Goal: Information Seeking & Learning: Find specific fact

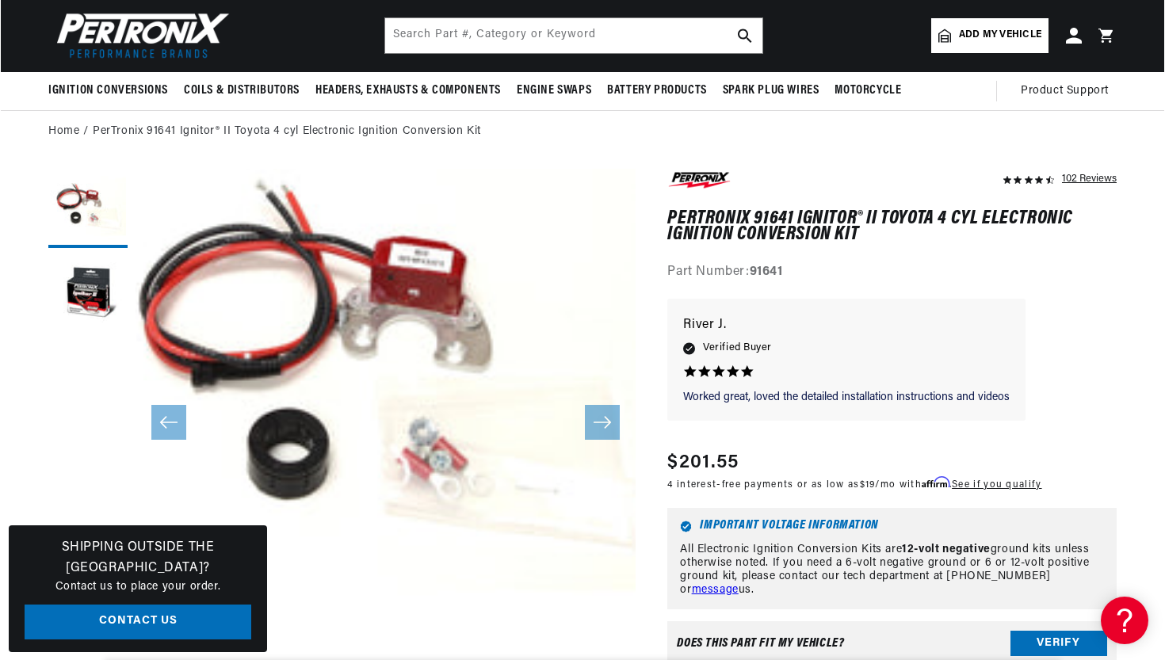
scroll to position [51, 0]
click at [85, 660] on button "Open media 1 in modal" at bounding box center [85, 668] width 0 height 0
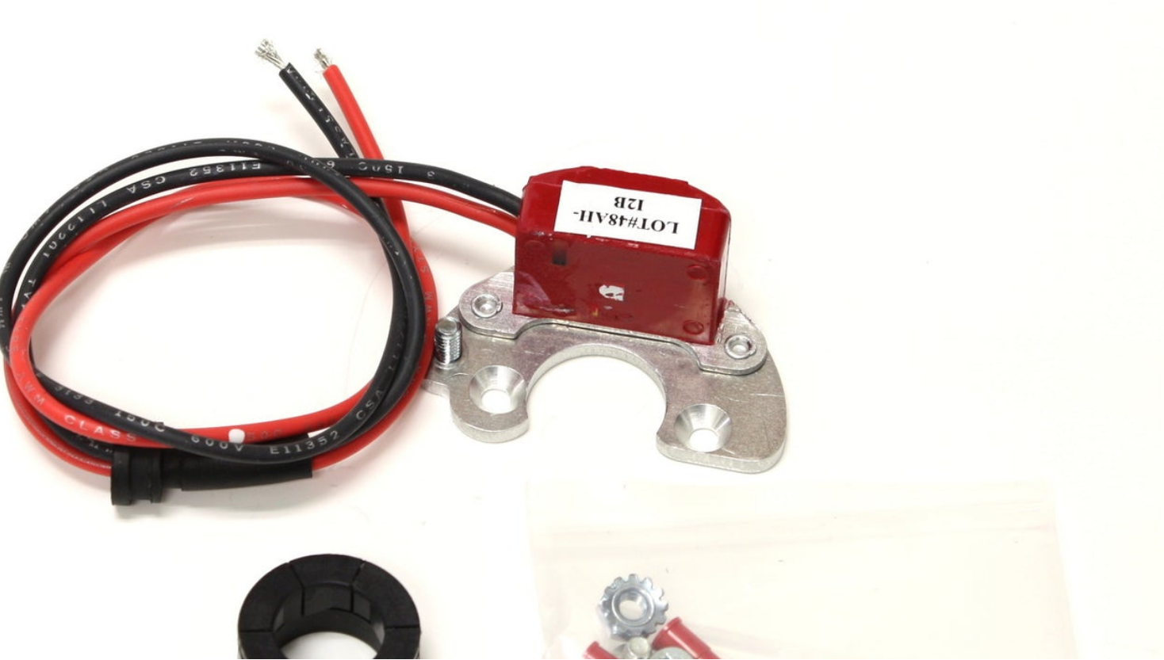
scroll to position [5, 0]
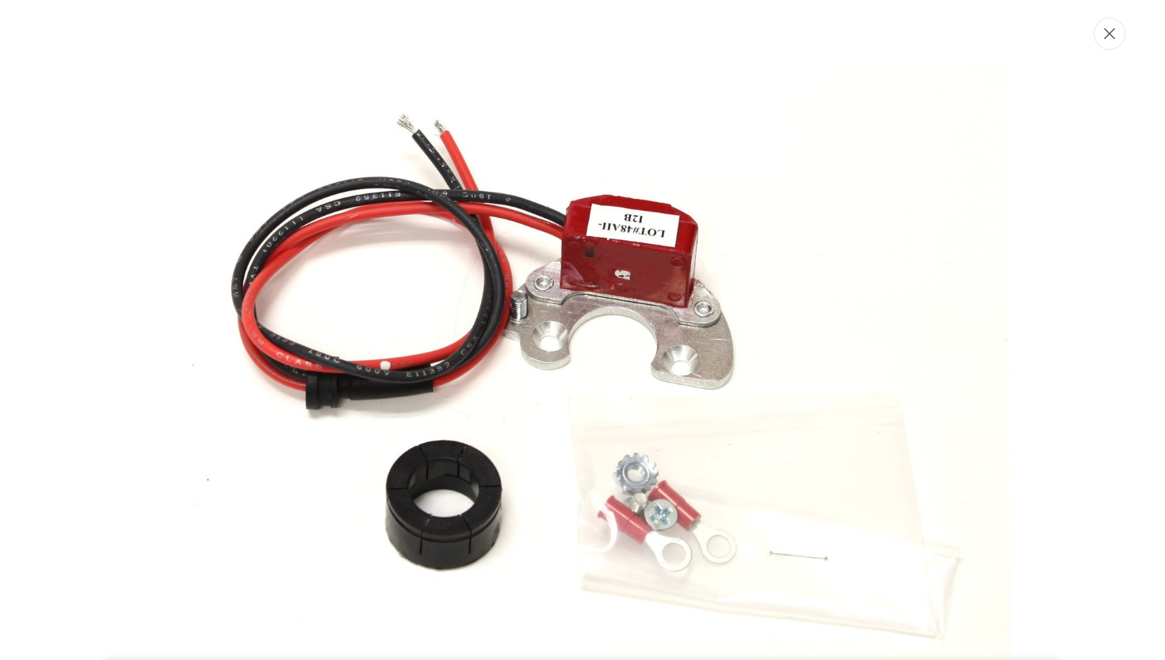
click at [1115, 33] on icon "Close" at bounding box center [1109, 34] width 11 height 12
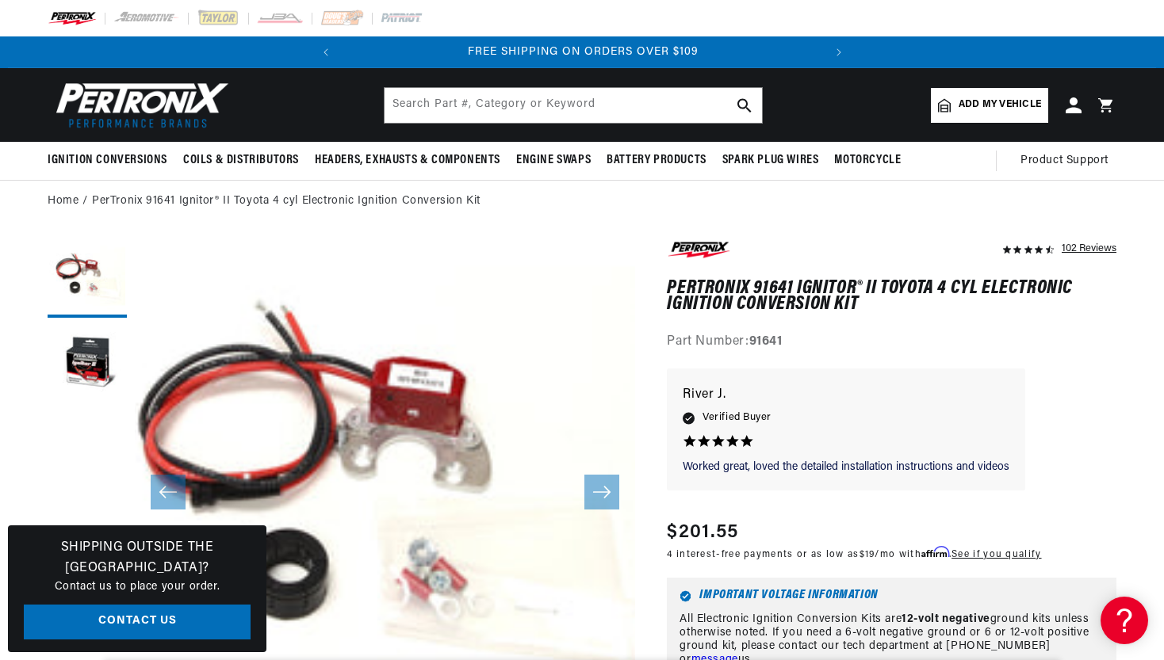
scroll to position [0, 0]
click at [75, 366] on button "Load image 2 in gallery view" at bounding box center [87, 365] width 79 height 79
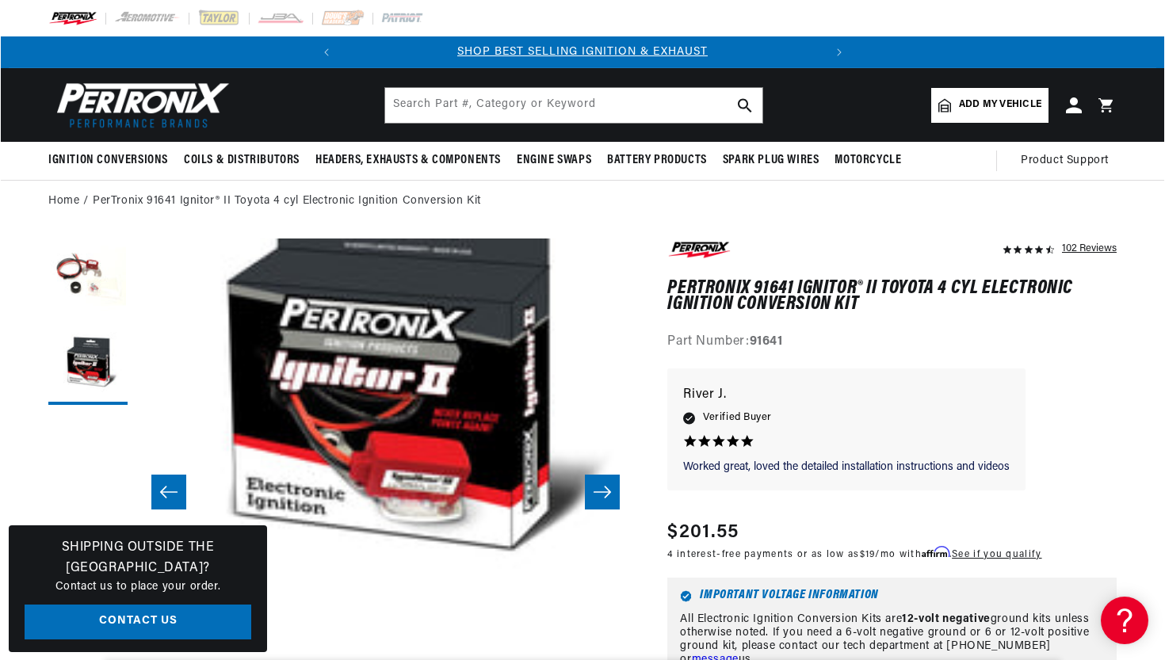
scroll to position [51, 500]
click at [85, 593] on button "Open media 2 in modal" at bounding box center [85, 593] width 0 height 0
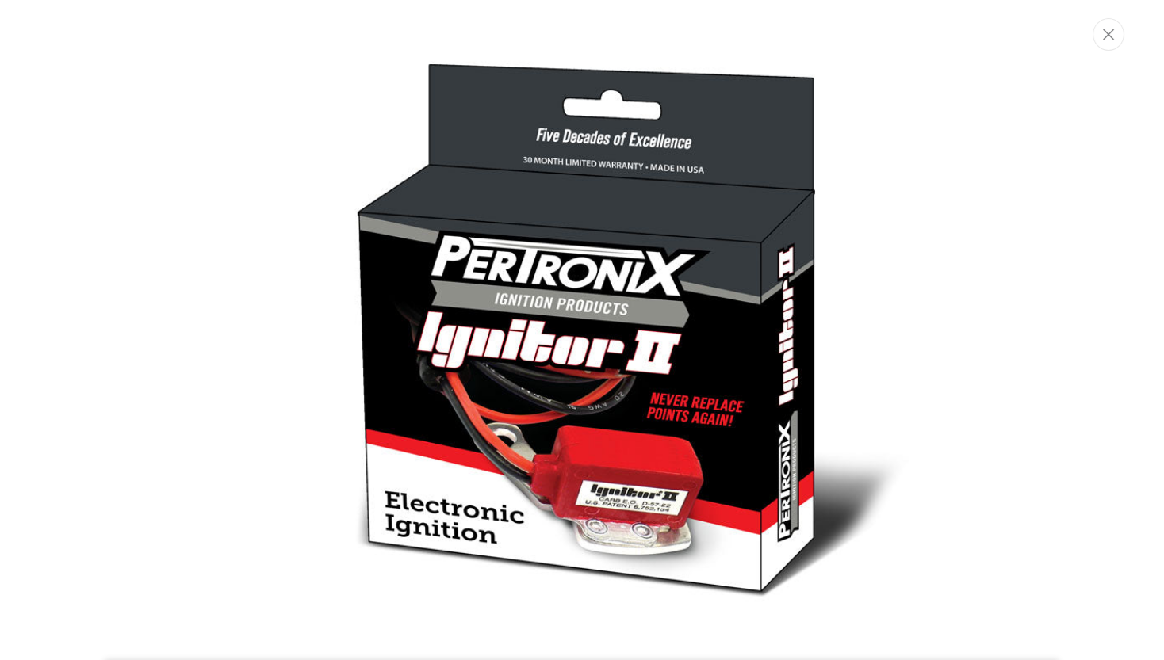
scroll to position [0, 480]
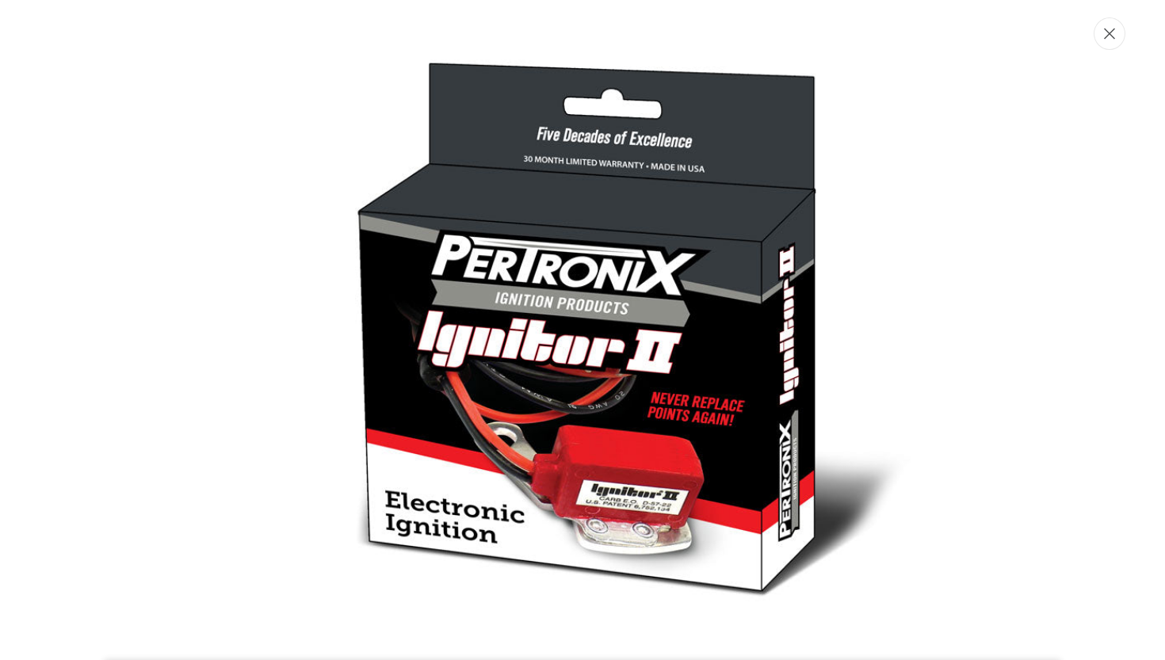
click at [1116, 33] on button "Close" at bounding box center [1110, 33] width 32 height 33
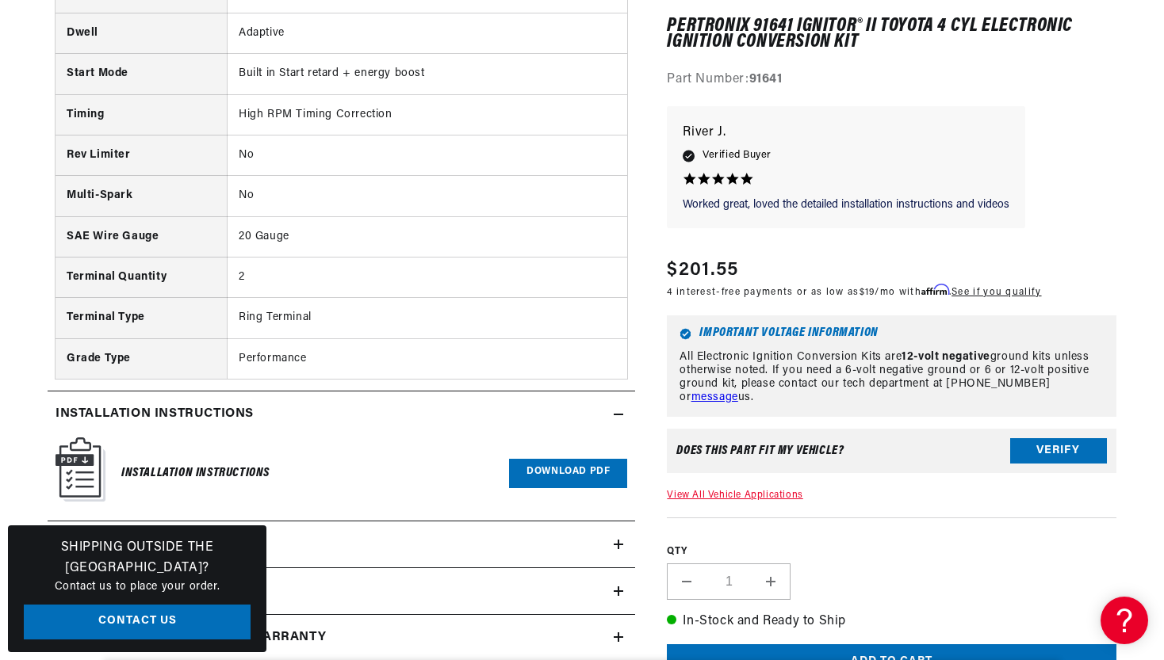
scroll to position [1725, 0]
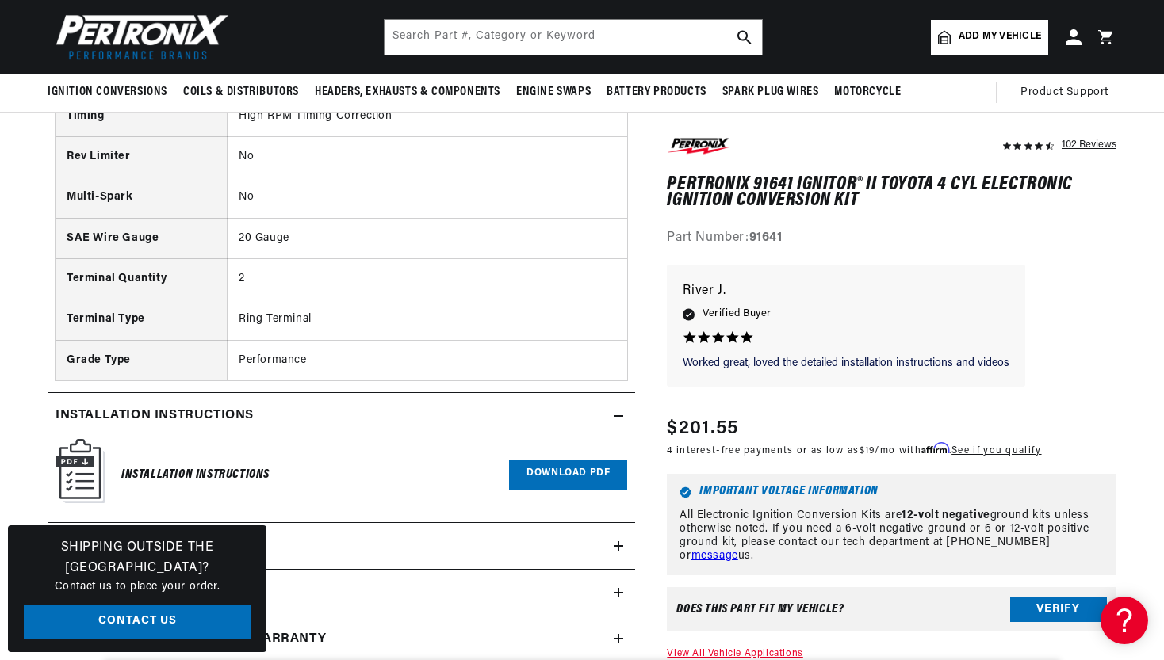
click at [606, 461] on link "Download PDF" at bounding box center [568, 475] width 118 height 29
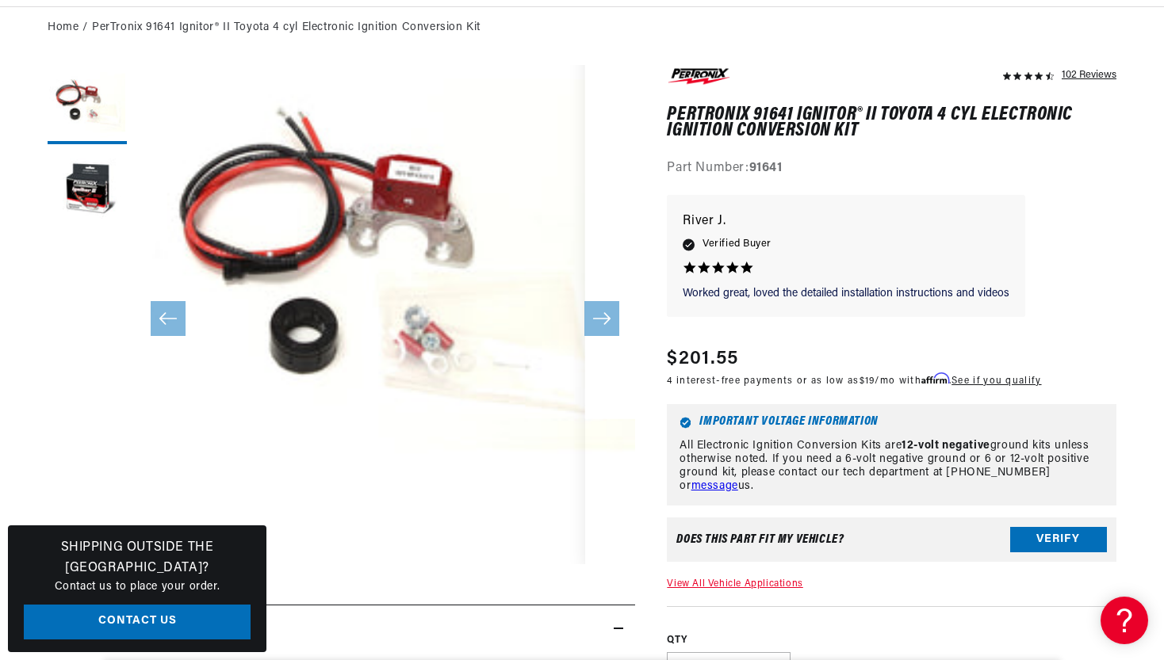
scroll to position [48, 0]
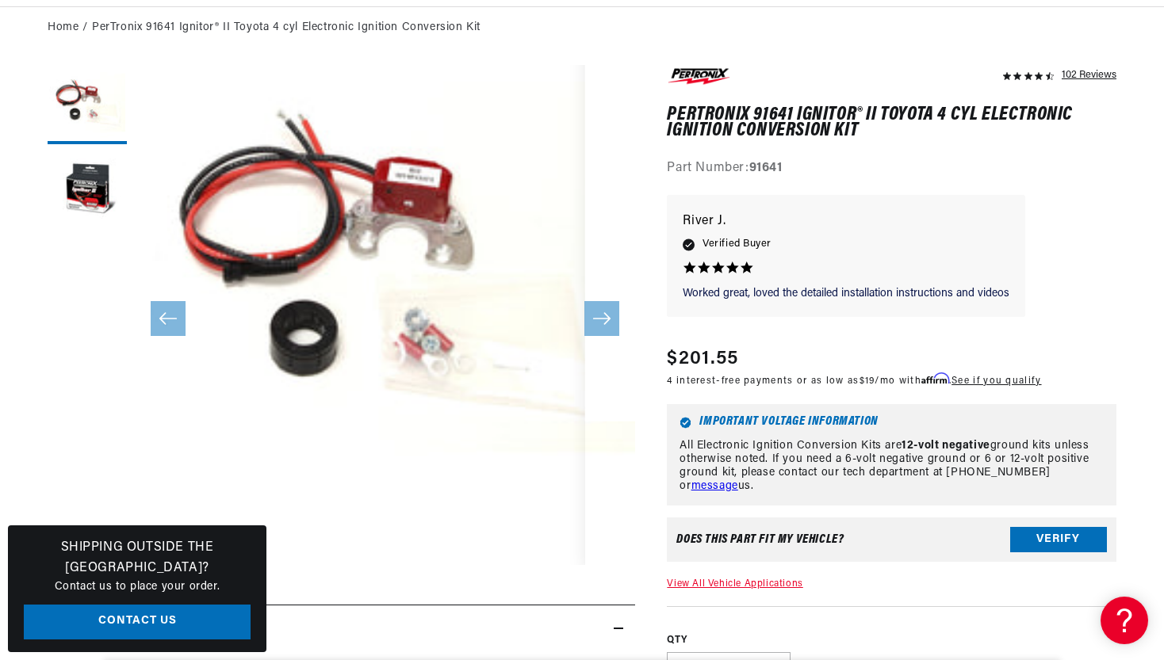
click at [668, 355] on span "$201.55" at bounding box center [702, 359] width 71 height 29
drag, startPoint x: 668, startPoint y: 355, endPoint x: 714, endPoint y: 368, distance: 47.7
click at [714, 368] on div "Regular price $201.55 Sale price $201.55 Regular price Save % Unit price / per" at bounding box center [854, 367] width 374 height 44
click at [702, 354] on span "$201.55" at bounding box center [702, 359] width 71 height 29
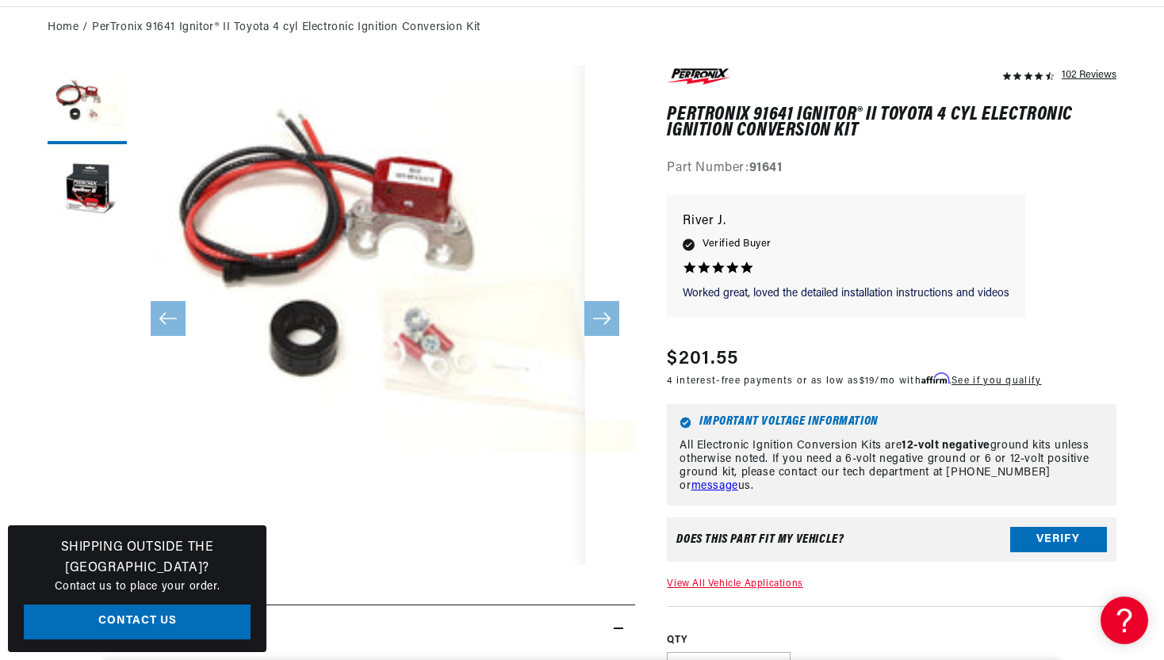
click at [702, 354] on span "$201.55" at bounding box center [702, 359] width 71 height 29
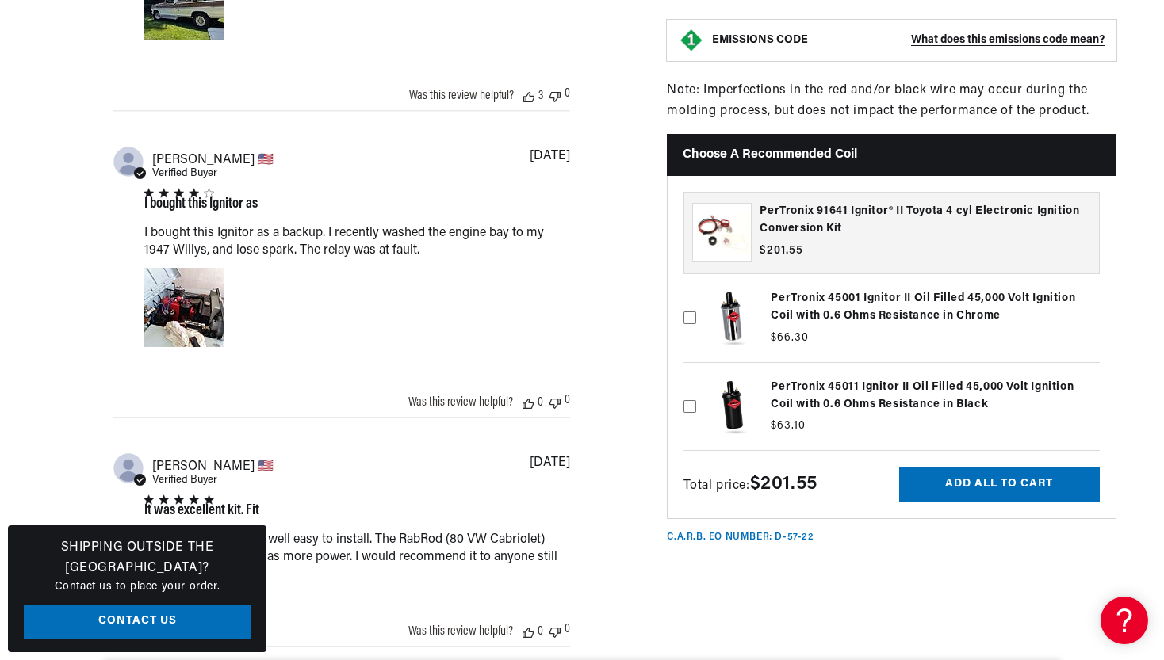
scroll to position [0, 480]
click at [690, 324] on icon at bounding box center [689, 318] width 13 height 13
click at [690, 298] on input "checkbox" at bounding box center [689, 291] width 13 height 13
checkbox input "true"
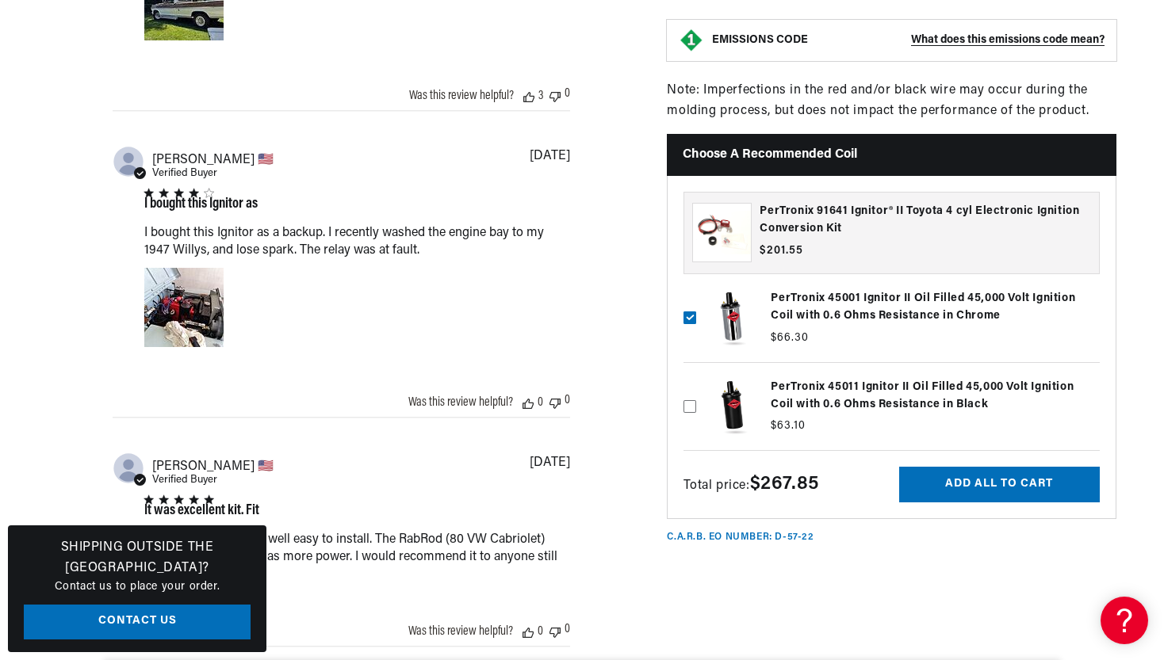
click at [751, 492] on span "Total price: $267.85" at bounding box center [750, 486] width 135 height 13
drag, startPoint x: 751, startPoint y: 520, endPoint x: 802, endPoint y: 519, distance: 51.5
click at [802, 492] on span "Total price: $267.85" at bounding box center [750, 486] width 135 height 13
copy span "$267.85"
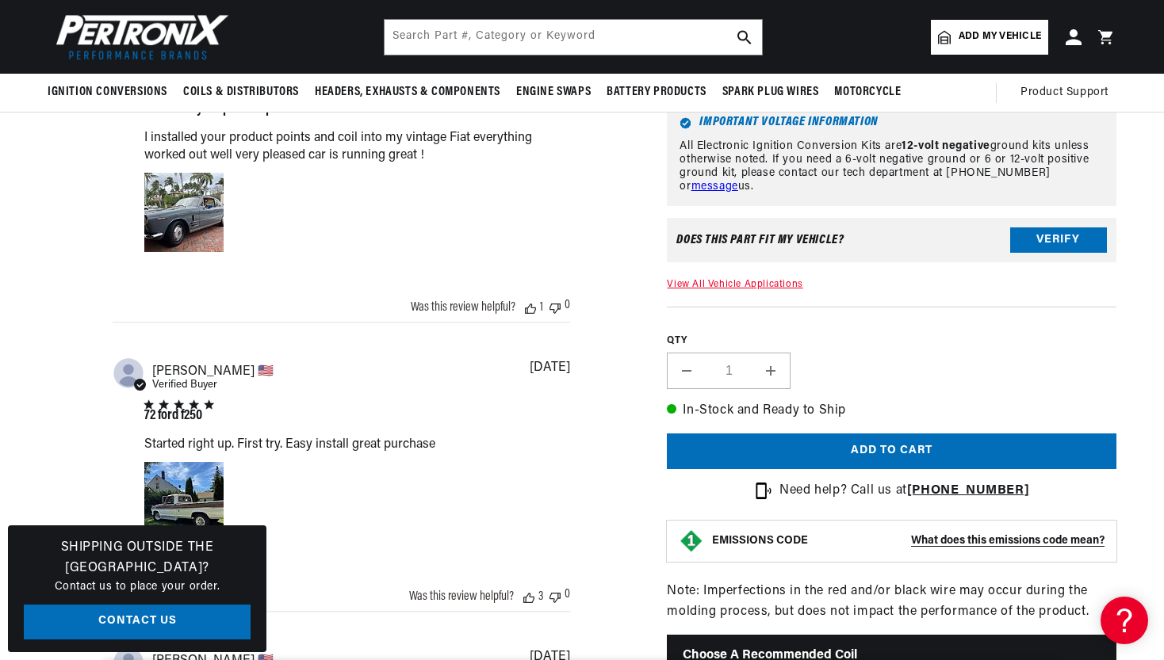
click at [747, 289] on link "View All Vehicle Applications" at bounding box center [735, 285] width 136 height 10
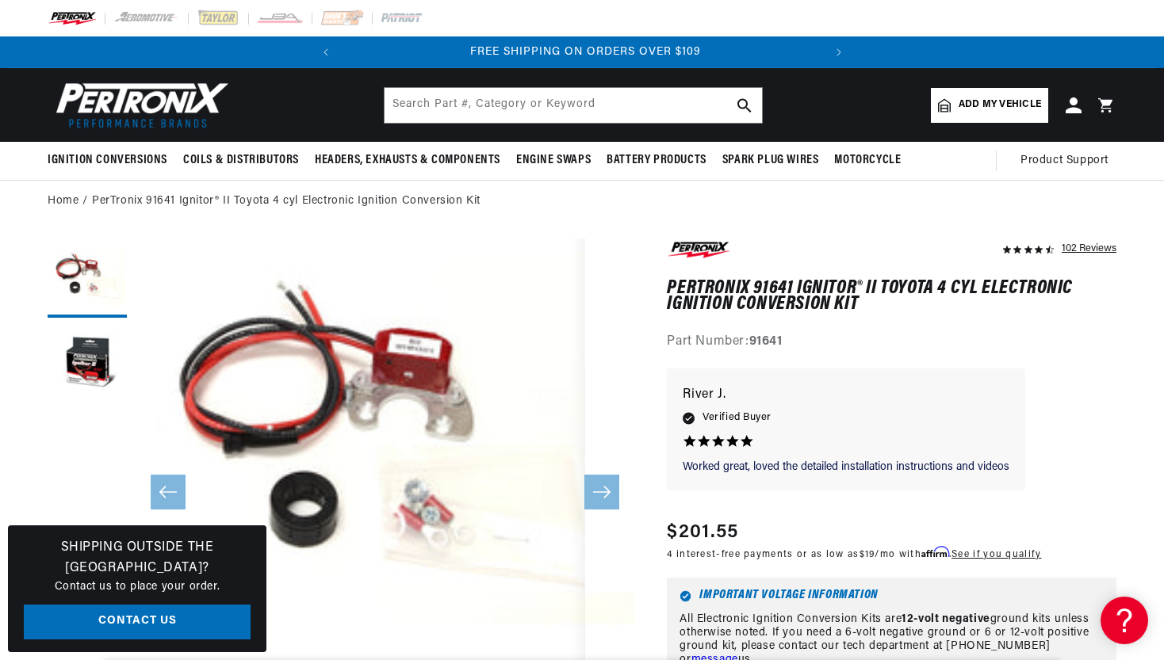
scroll to position [0, 480]
click at [712, 293] on h1 "PerTronix 91641 Ignitor® II Toyota 4 cyl Electronic Ignition Conversion Kit" at bounding box center [892, 297] width 450 height 33
drag, startPoint x: 712, startPoint y: 293, endPoint x: 771, endPoint y: 294, distance: 59.5
click at [775, 295] on h1 "PerTronix 91641 Ignitor® II Toyota 4 cyl Electronic Ignition Conversion Kit" at bounding box center [892, 297] width 450 height 33
click at [737, 285] on h1 "PerTronix 91641 Ignitor® II Toyota 4 cyl Electronic Ignition Conversion Kit" at bounding box center [892, 297] width 450 height 33
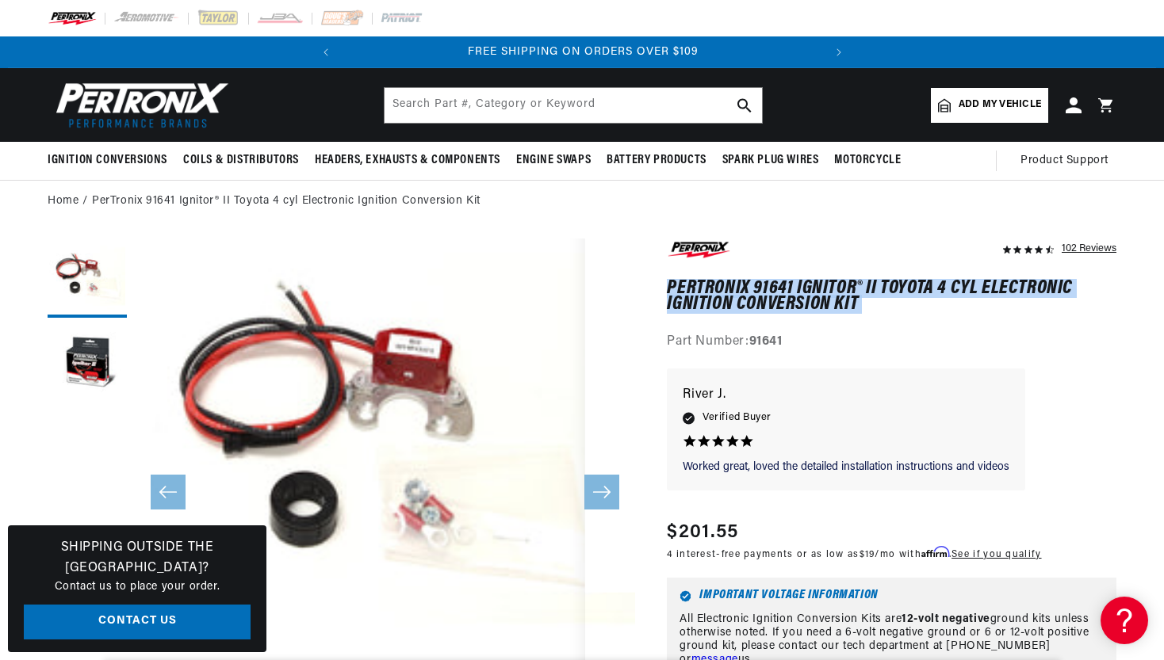
drag, startPoint x: 737, startPoint y: 285, endPoint x: 885, endPoint y: 295, distance: 147.8
click at [889, 297] on h1 "PerTronix 91641 Ignitor® II Toyota 4 cyl Electronic Ignition Conversion Kit" at bounding box center [892, 297] width 450 height 33
copy div "PerTronix 91641 Ignitor® II Toyota 4 cyl Electronic Ignition Conversion Kit Per…"
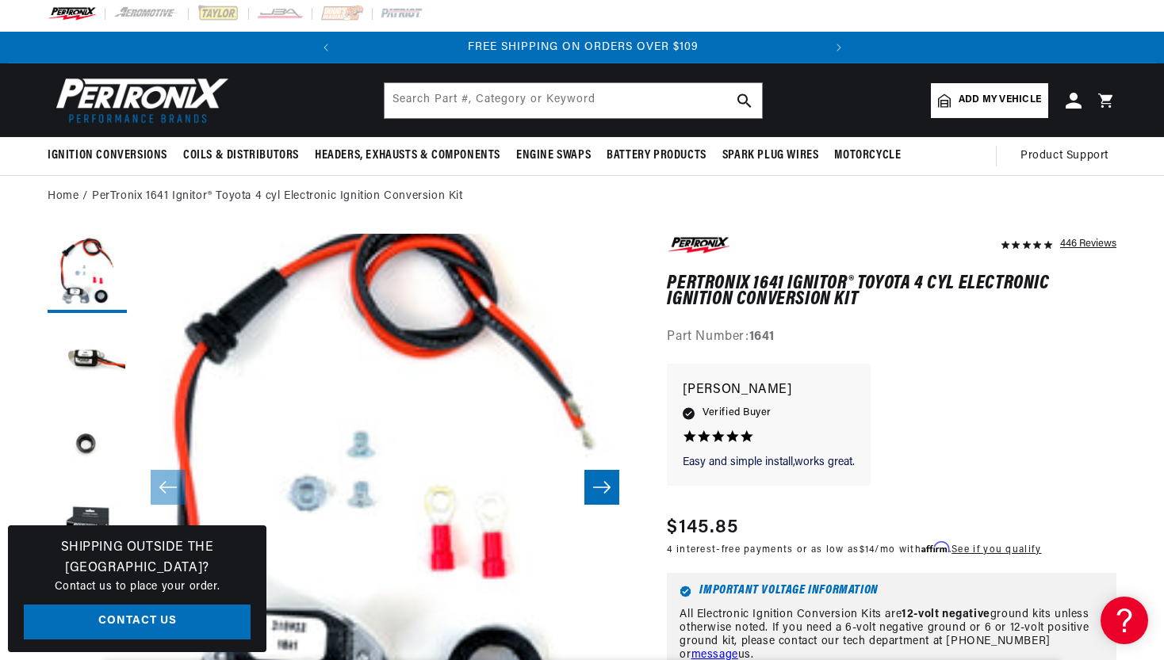
click at [832, 534] on div "Regular price $145.85" at bounding box center [854, 528] width 374 height 29
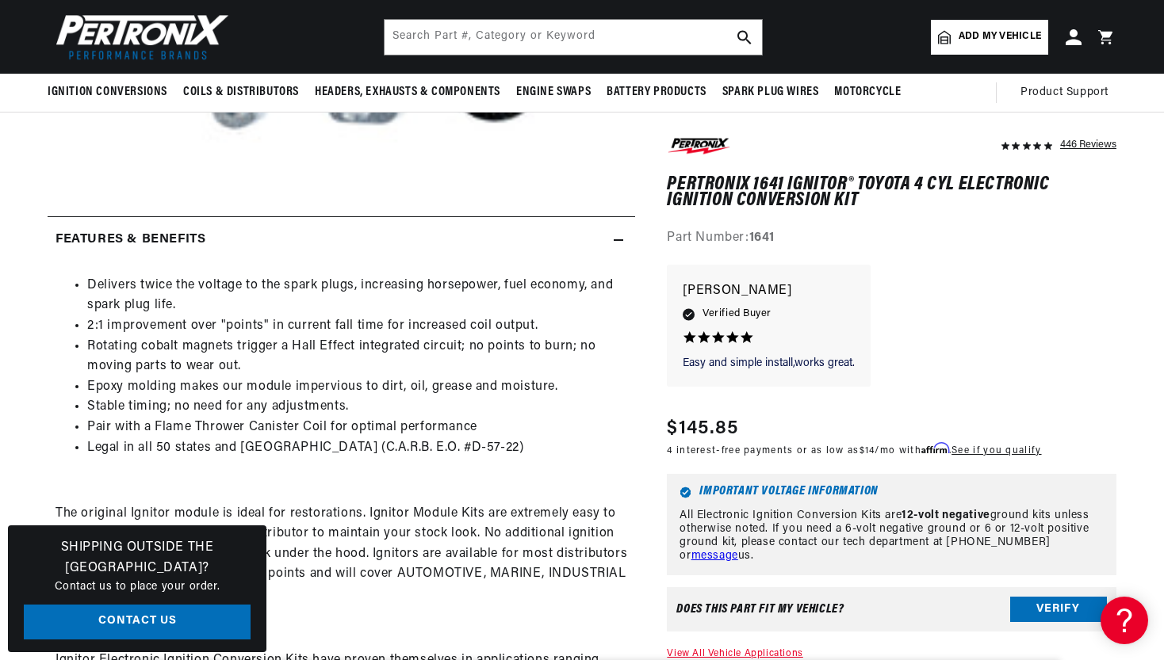
scroll to position [162, 0]
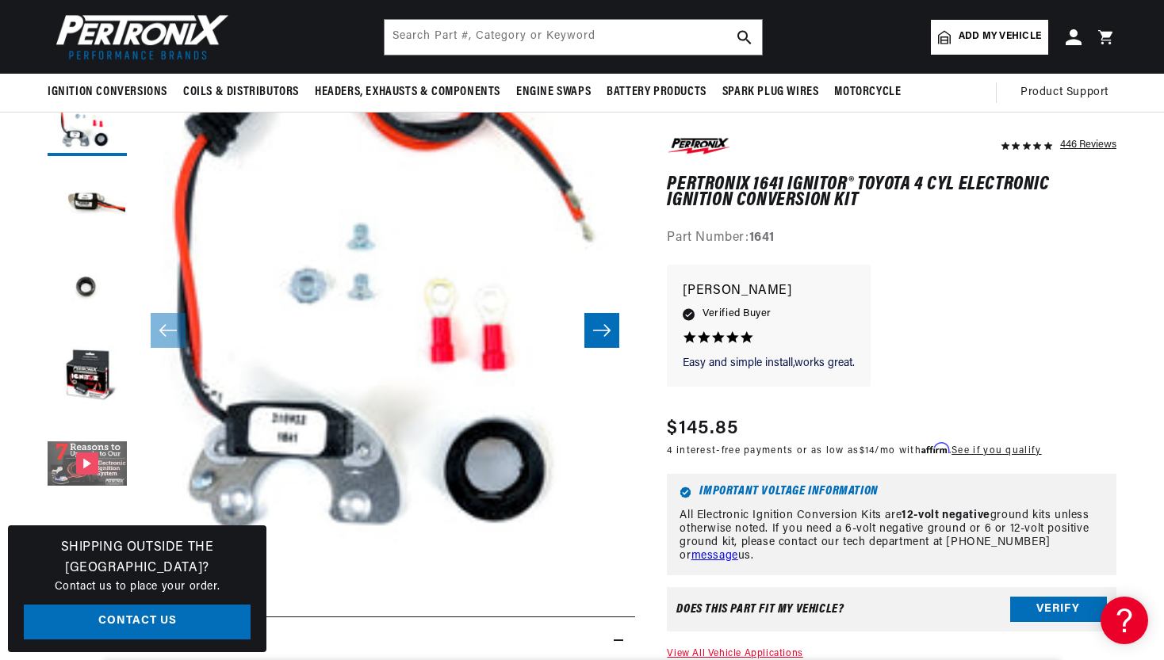
click at [117, 466] on button "Gallery Viewer" at bounding box center [87, 465] width 79 height 79
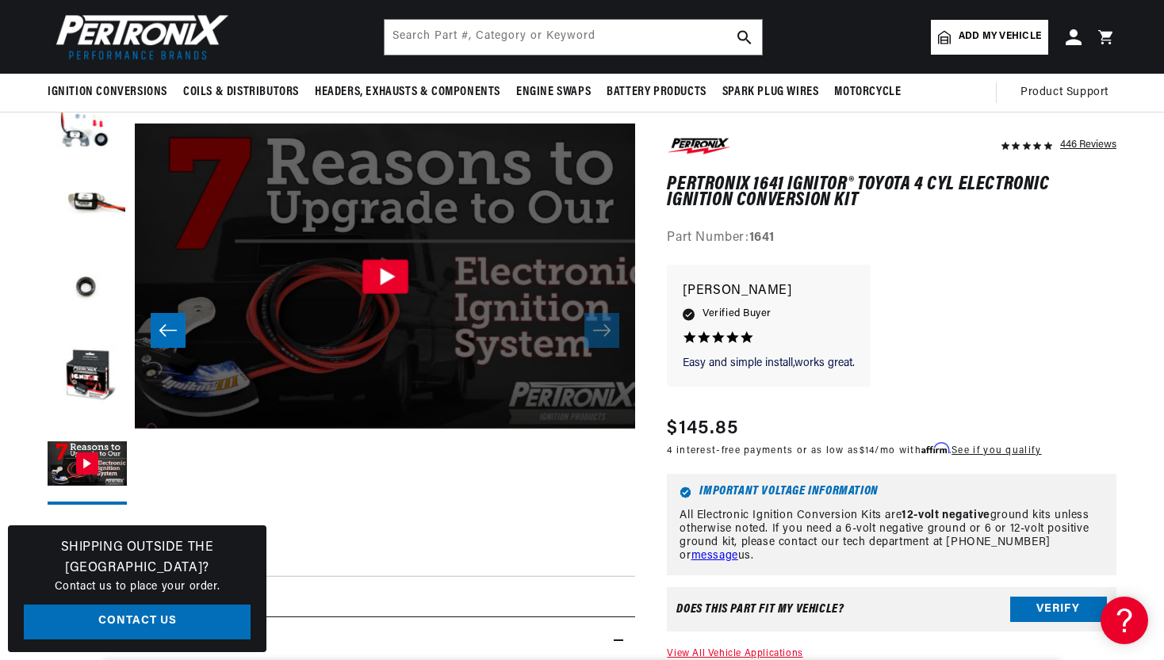
scroll to position [0, 0]
click at [331, 254] on div "Gallery Viewer" at bounding box center [384, 276] width 542 height 305
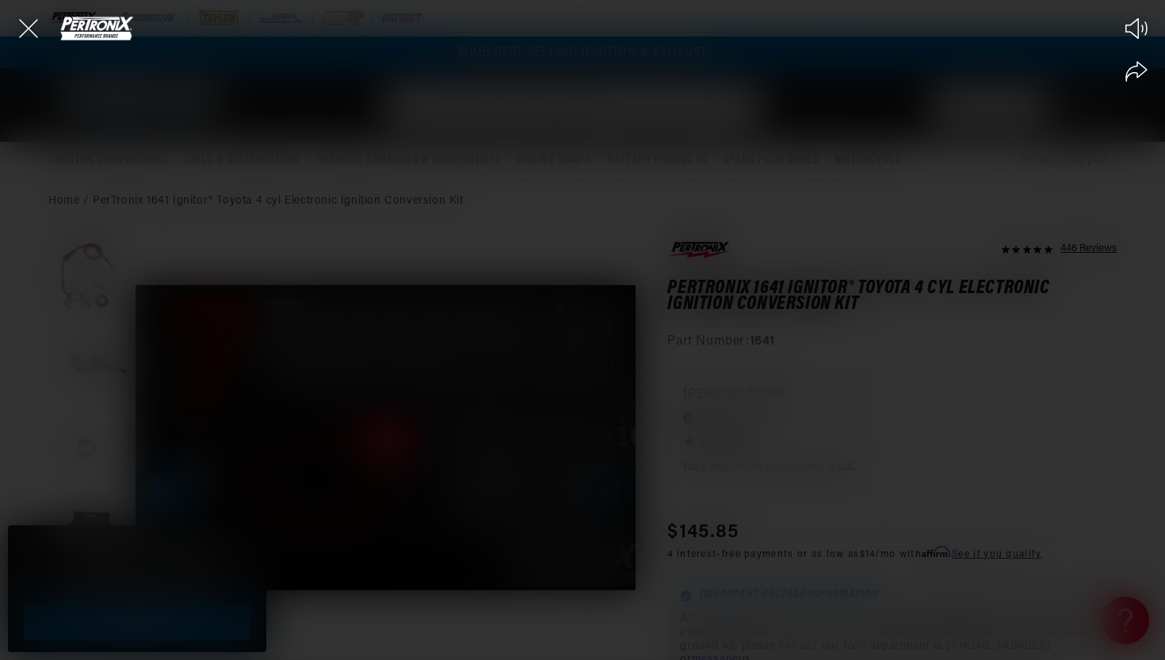
scroll to position [0, 480]
click at [601, 322] on div "Play Mute Share" at bounding box center [582, 330] width 1165 height 660
click at [25, 29] on icon "Close the video player" at bounding box center [28, 28] width 35 height 35
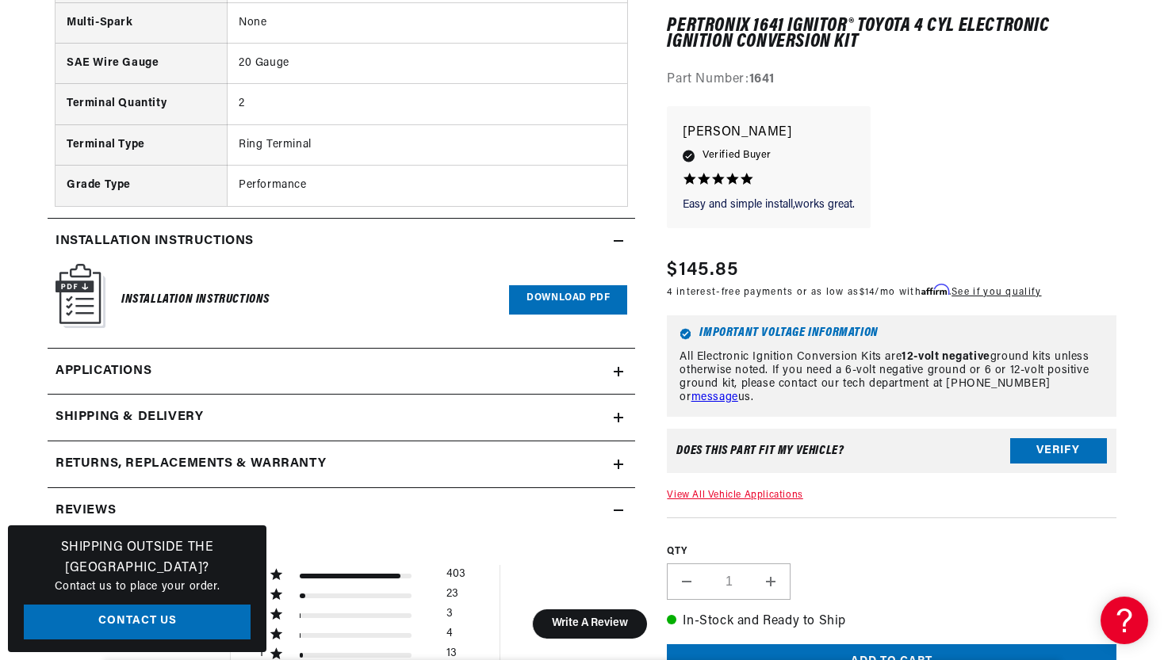
scroll to position [1881, 0]
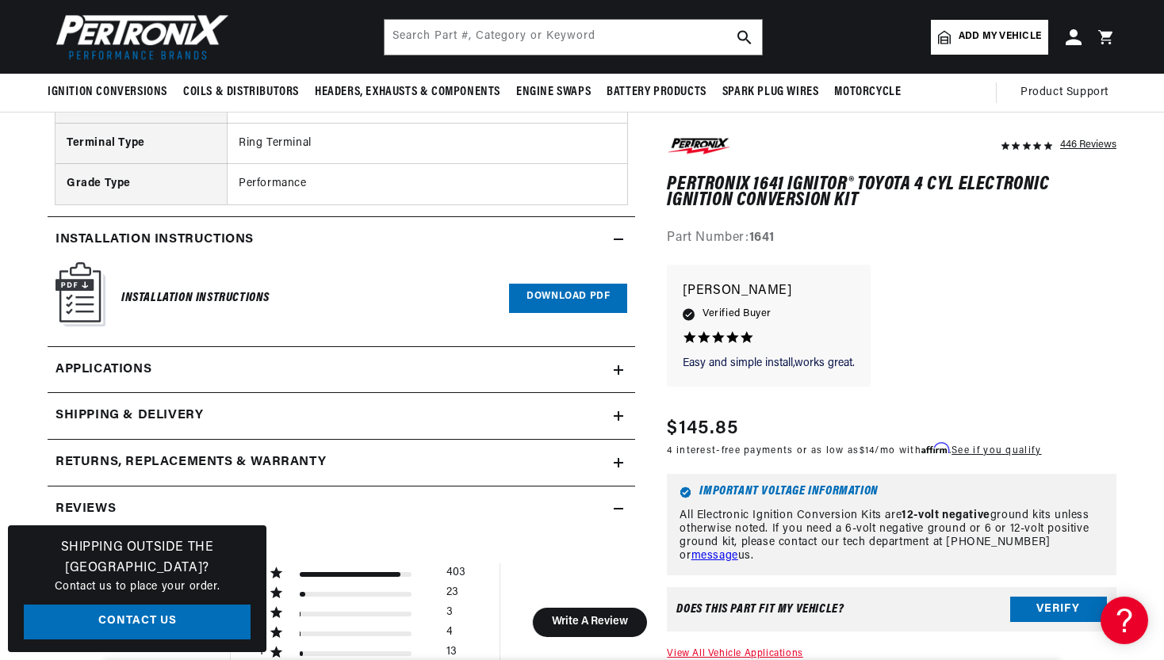
click at [380, 487] on summary "Reviews" at bounding box center [341, 510] width 587 height 46
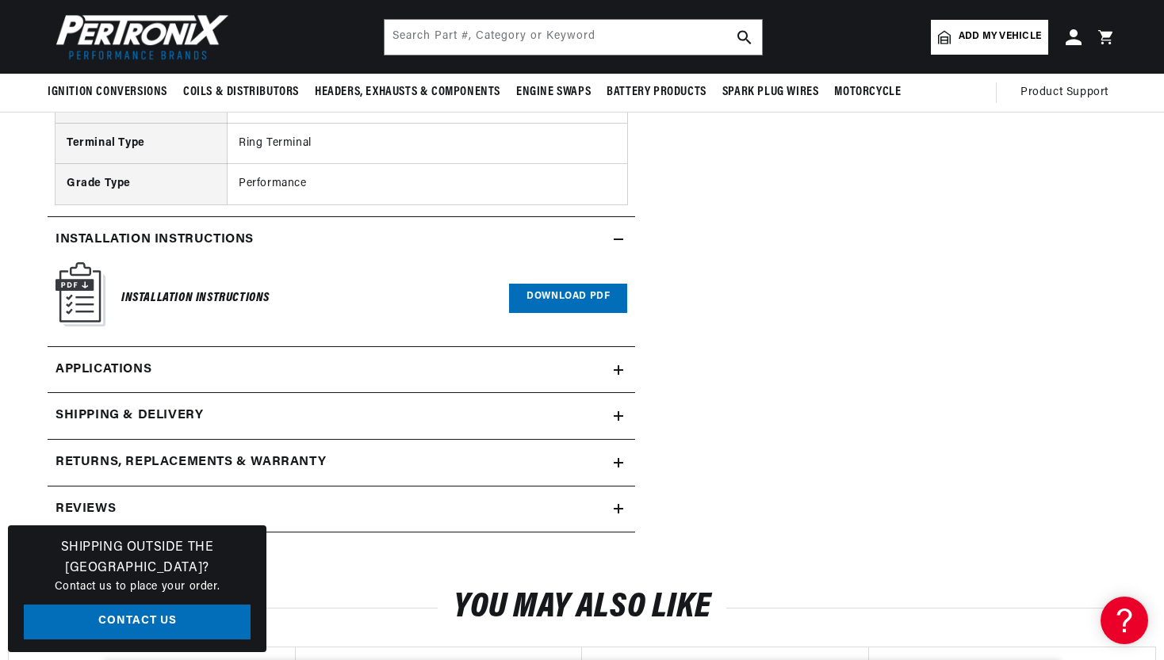
click at [380, 451] on summary "Returns, Replacements & Warranty" at bounding box center [341, 463] width 587 height 46
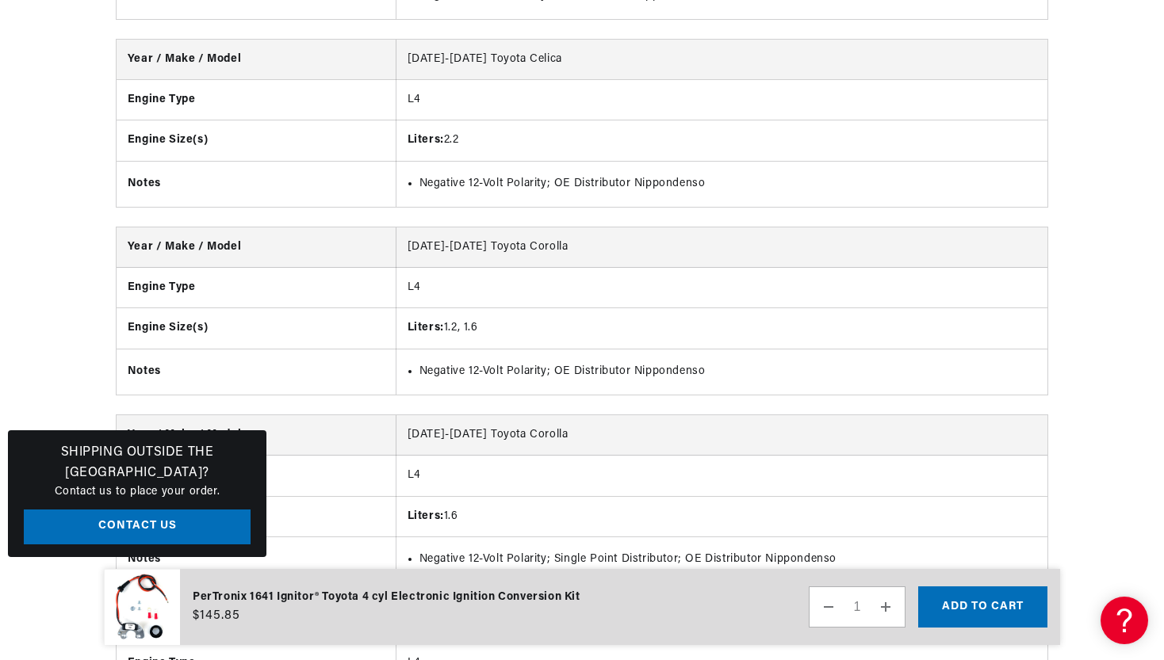
scroll to position [0, 0]
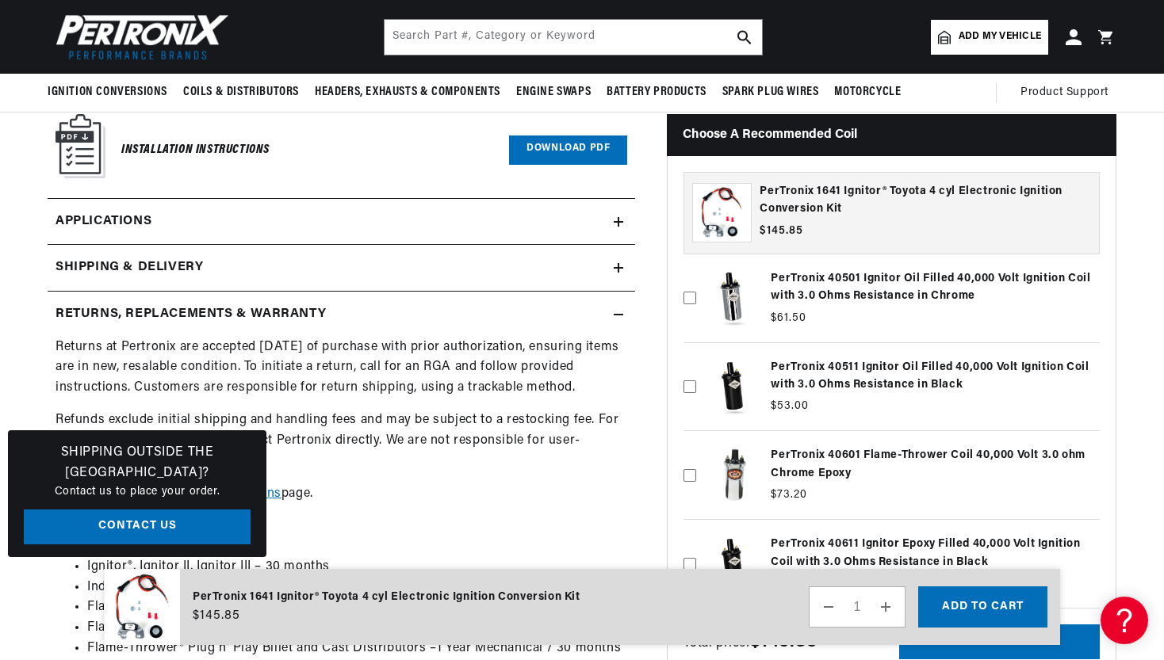
click at [336, 258] on div "Shipping & Delivery" at bounding box center [331, 268] width 566 height 21
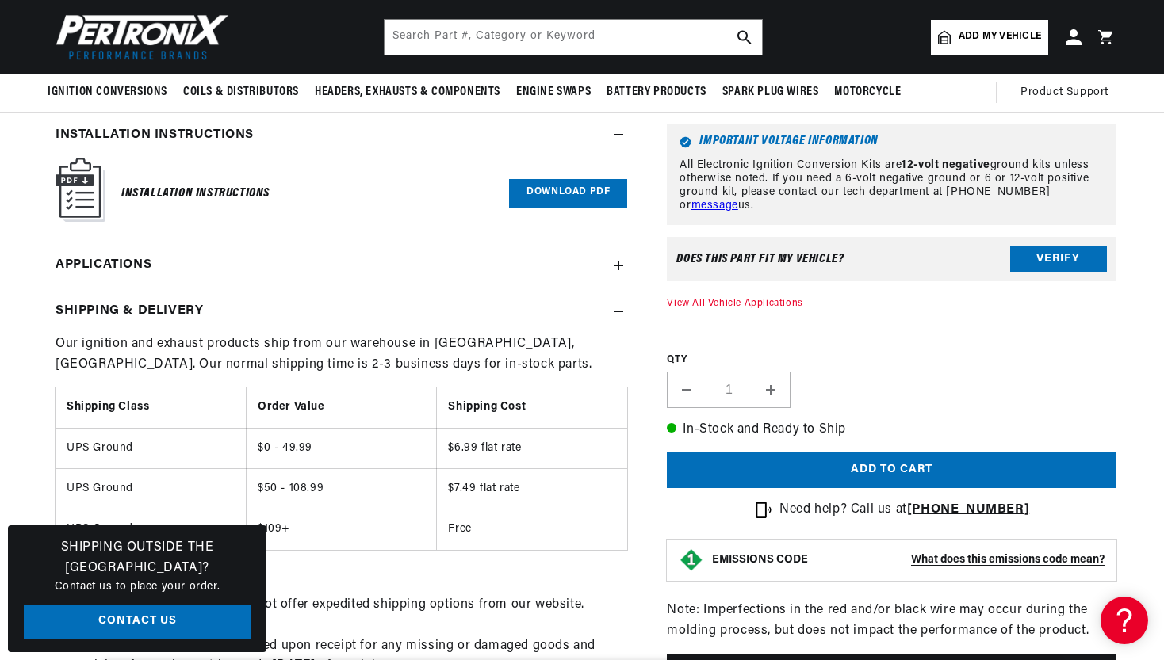
click at [453, 245] on link "Applications" at bounding box center [341, 266] width 587 height 47
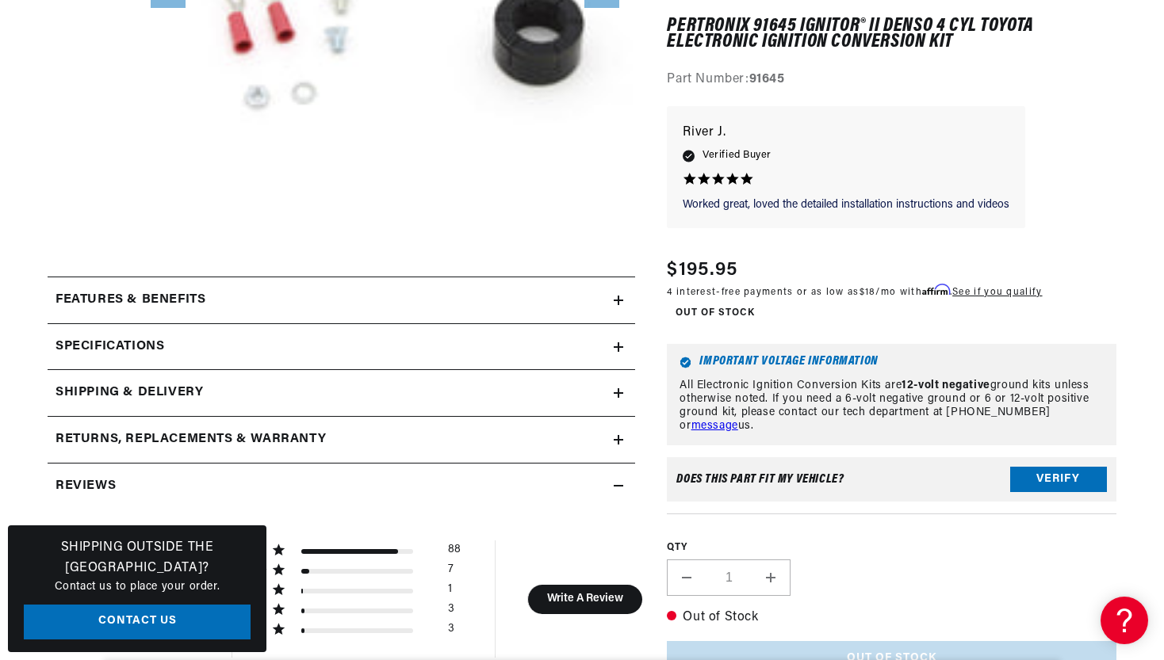
scroll to position [549, 0]
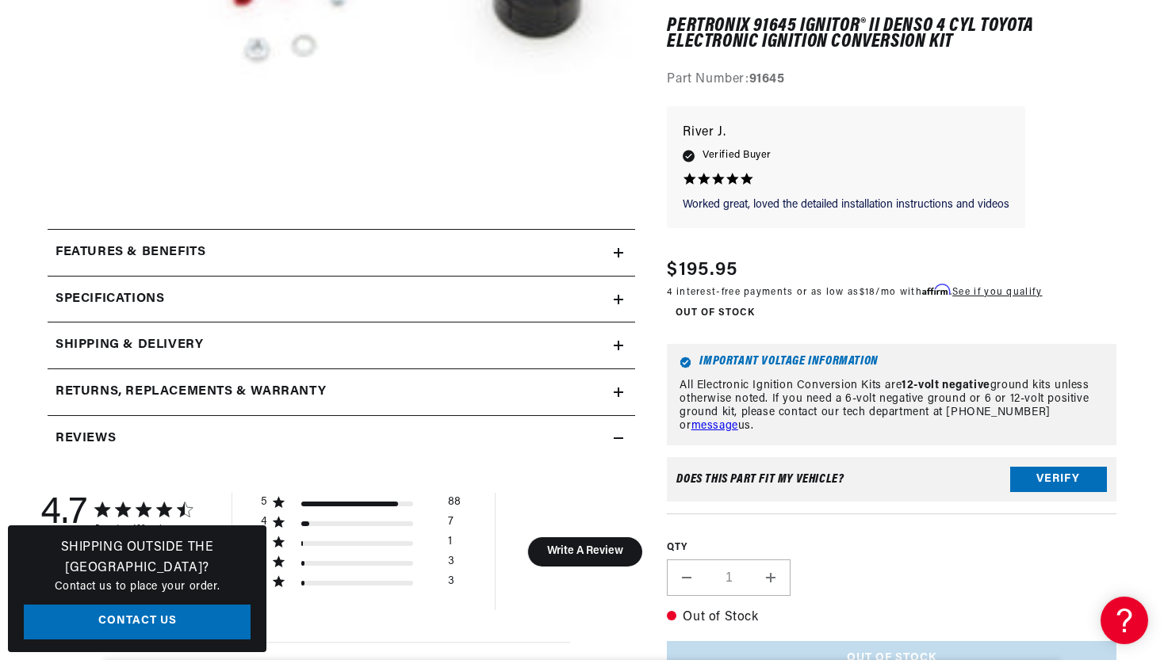
click at [197, 305] on div "Specifications" at bounding box center [331, 299] width 566 height 21
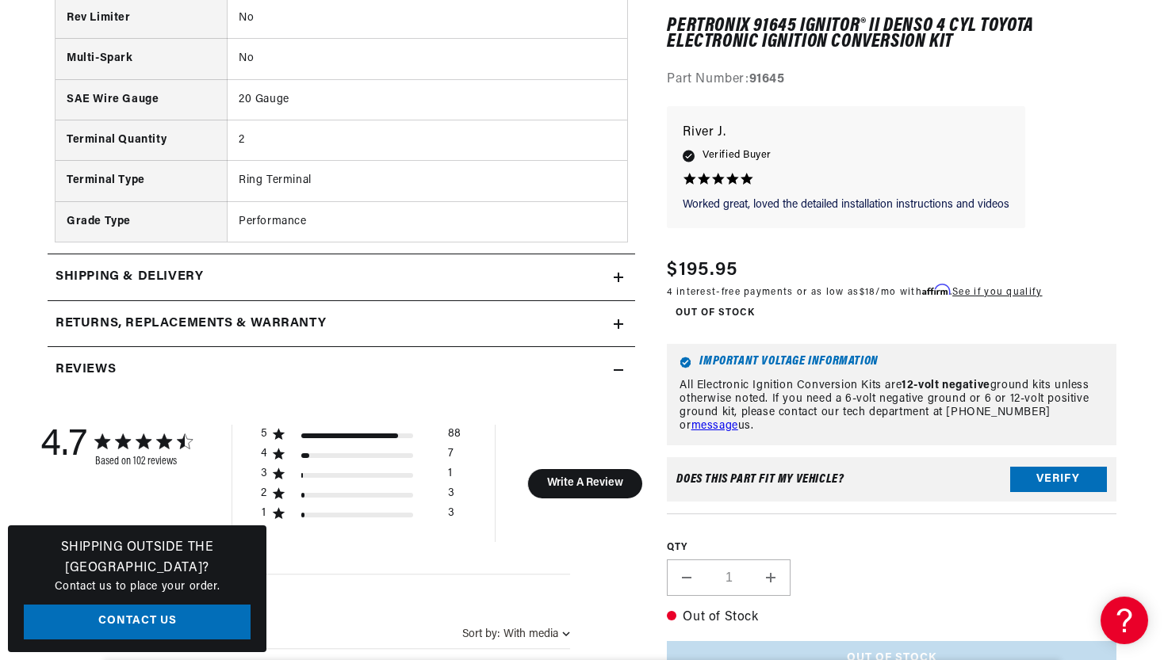
scroll to position [0, 0]
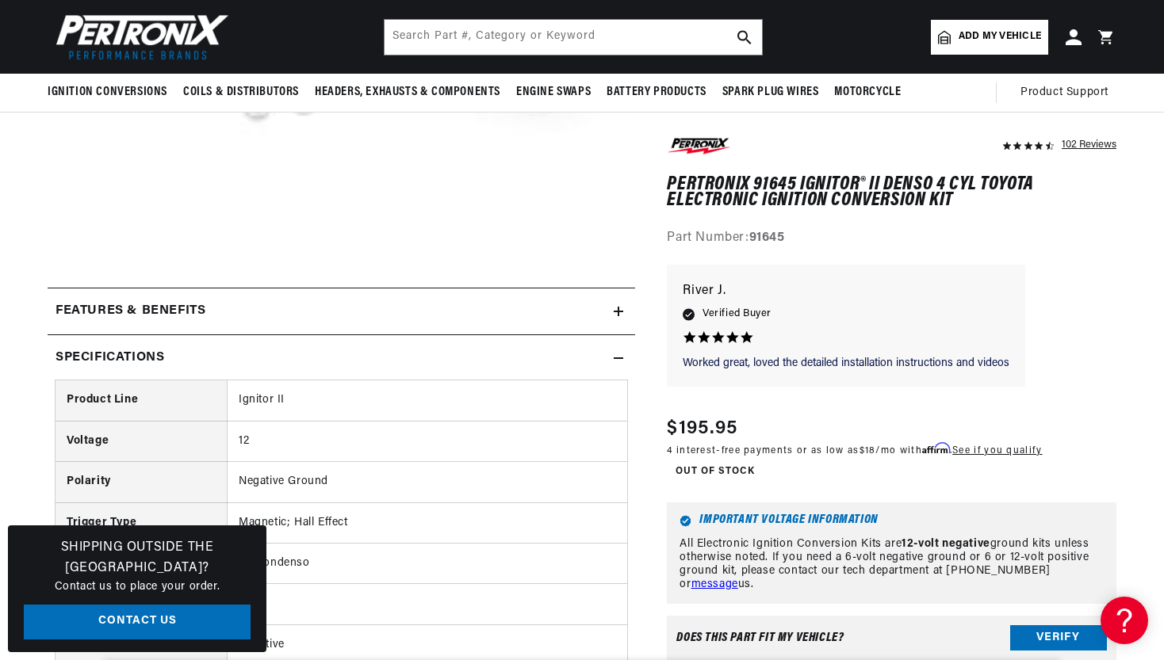
click at [242, 312] on div "Features & Benefits" at bounding box center [331, 311] width 566 height 21
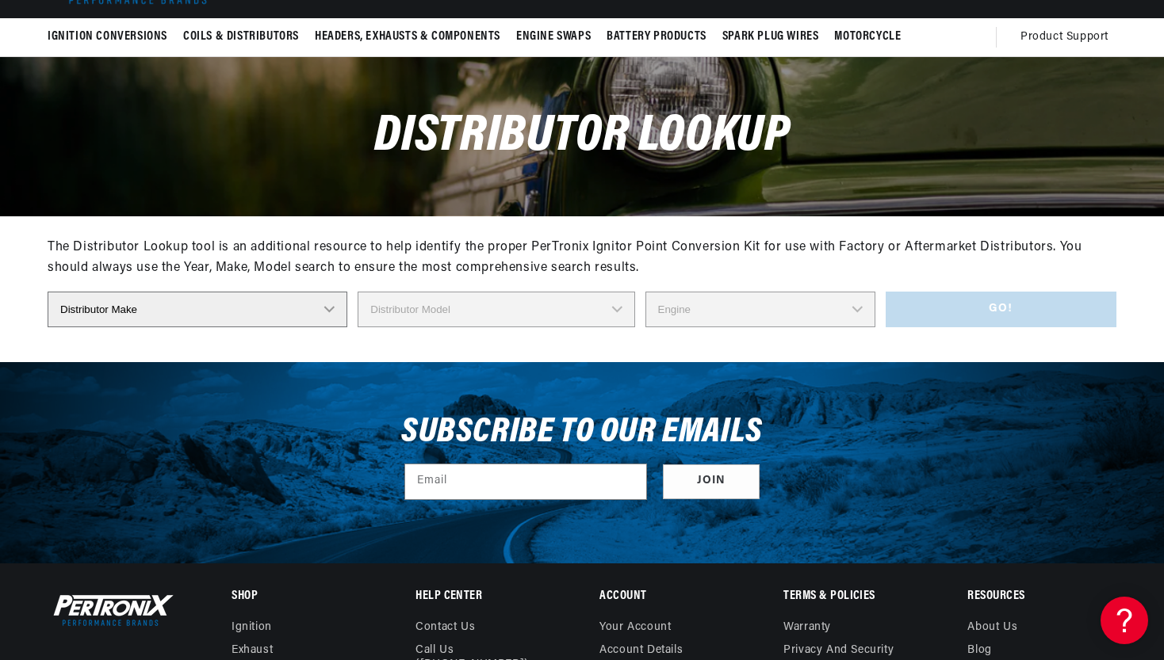
scroll to position [0, 480]
select select "Nippondenso"
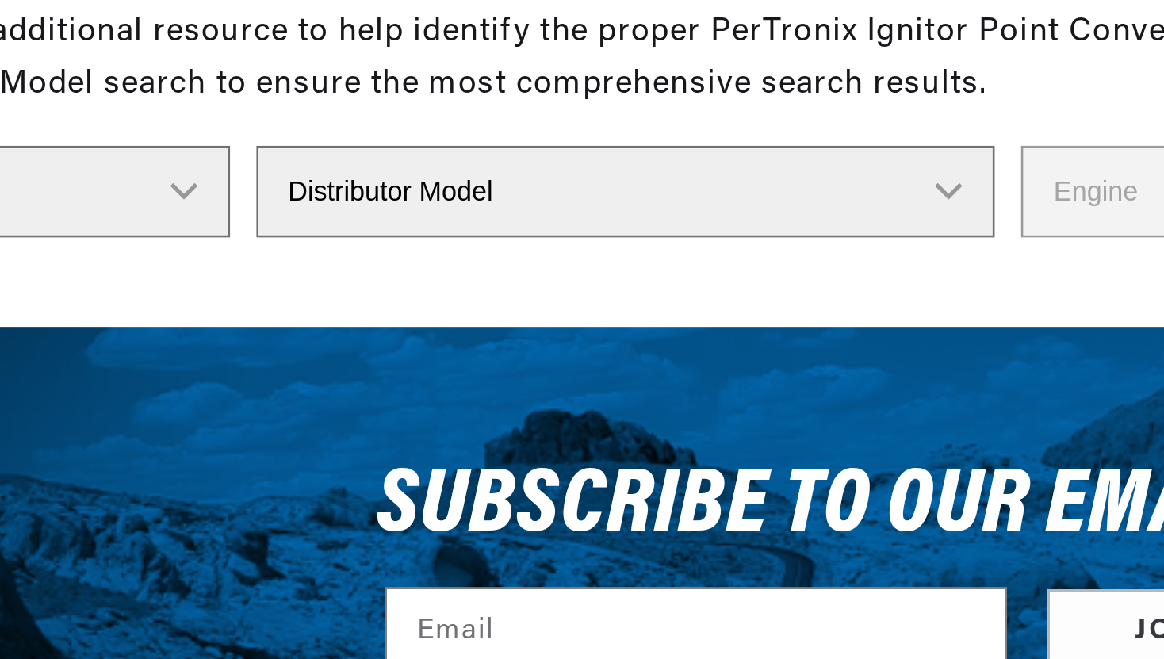
select select "19100-13190"
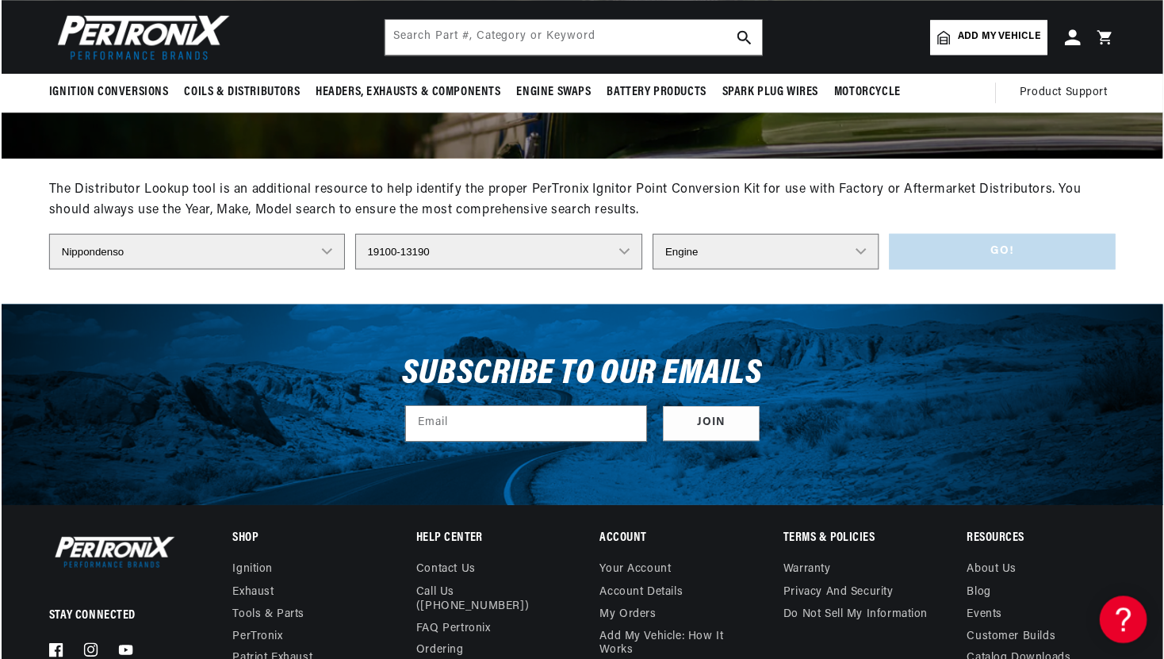
scroll to position [0, 0]
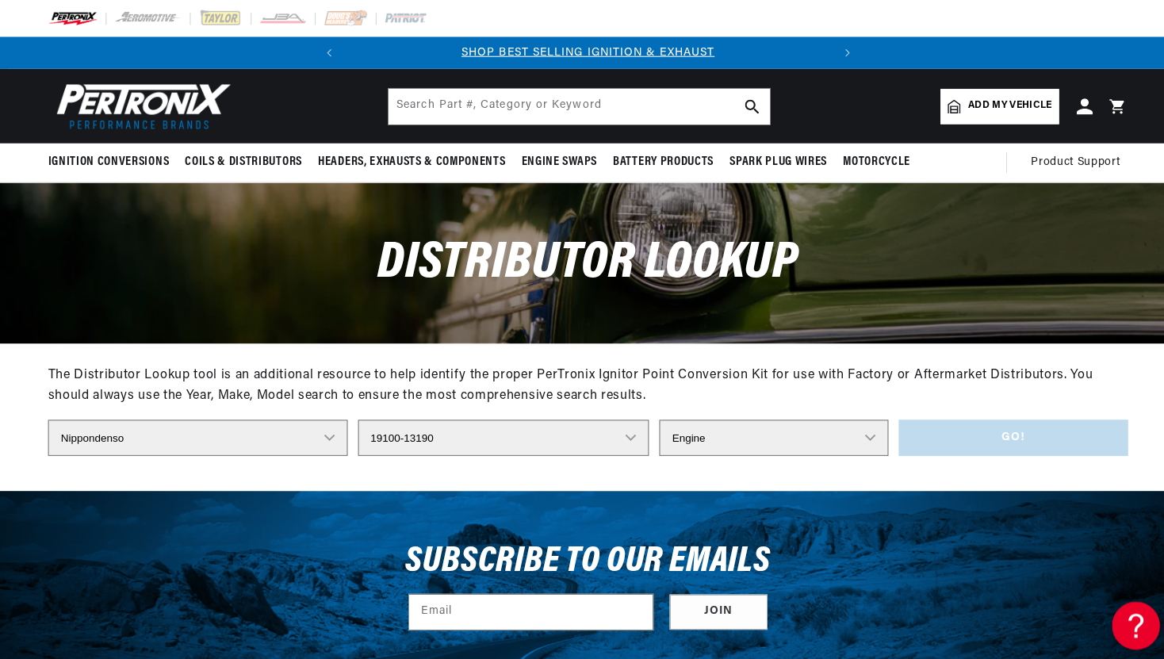
select select "4"
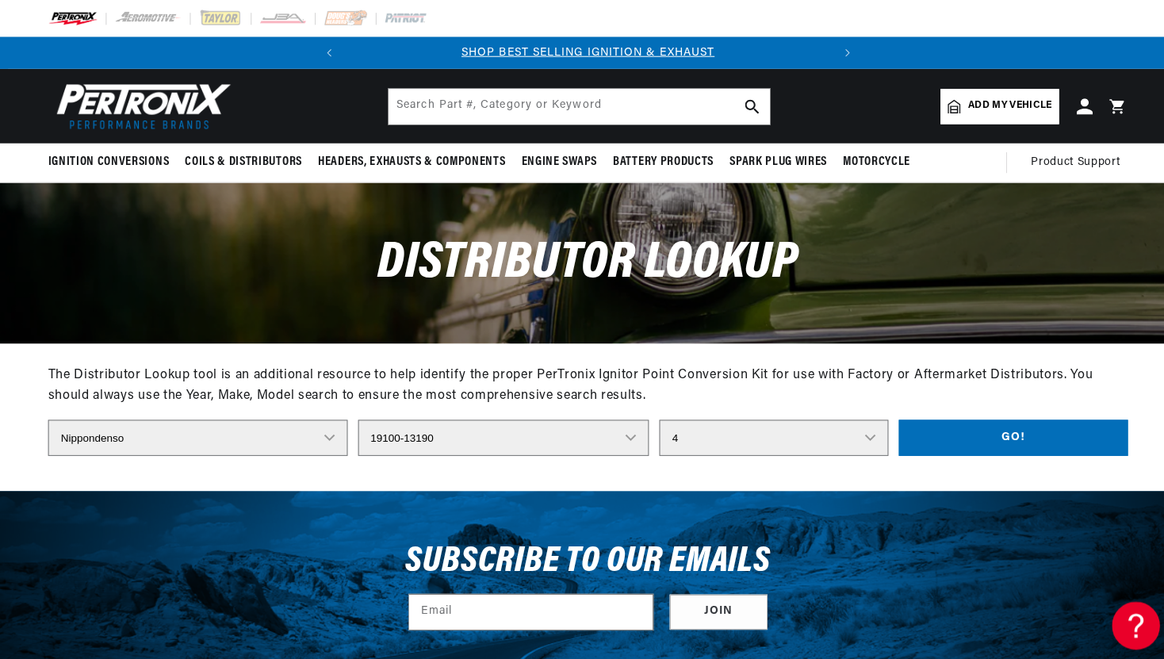
click at [920, 438] on button "Go!" at bounding box center [1004, 433] width 228 height 36
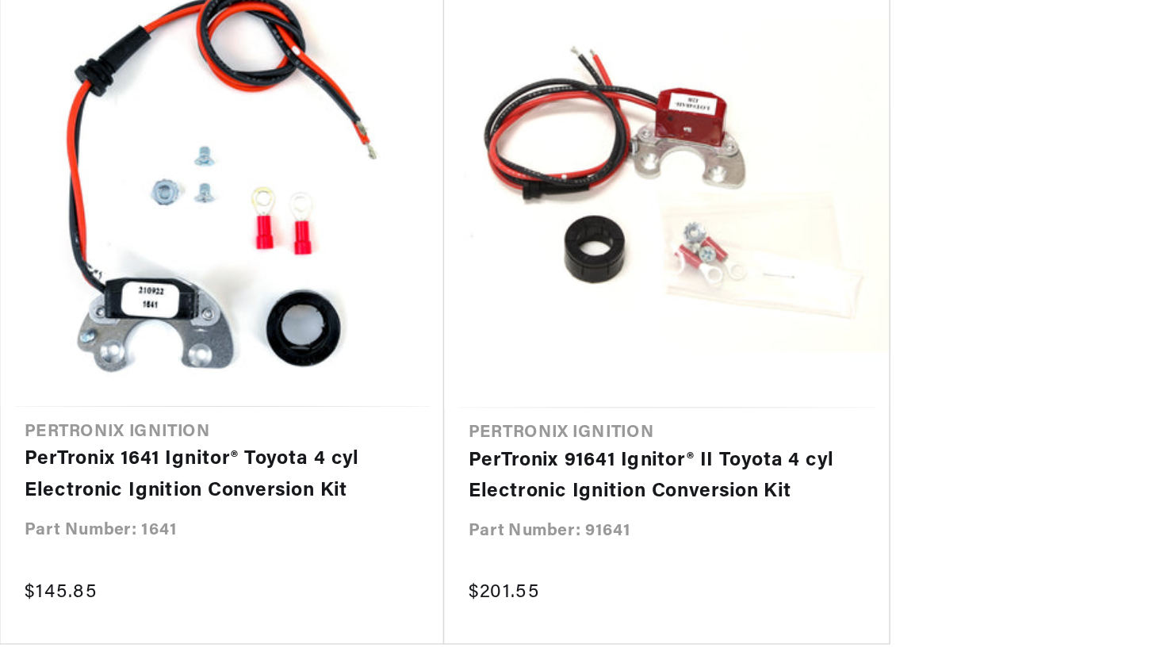
scroll to position [0, 480]
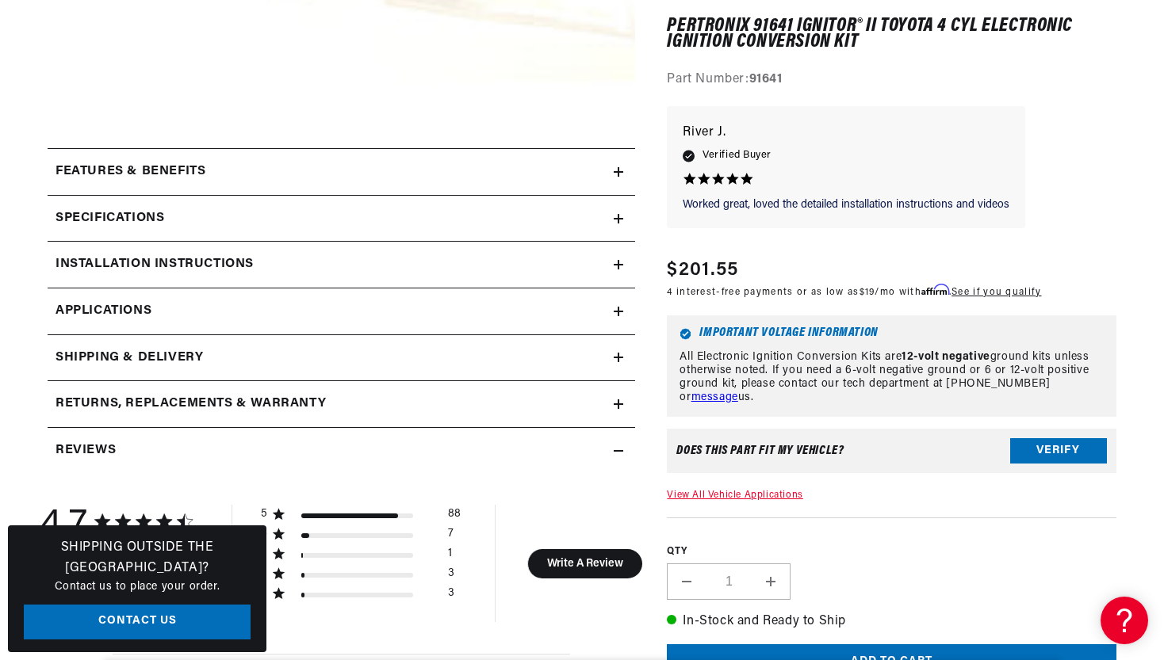
scroll to position [631, 0]
click at [239, 320] on link "Applications" at bounding box center [341, 311] width 587 height 47
